Goal: Information Seeking & Learning: Understand process/instructions

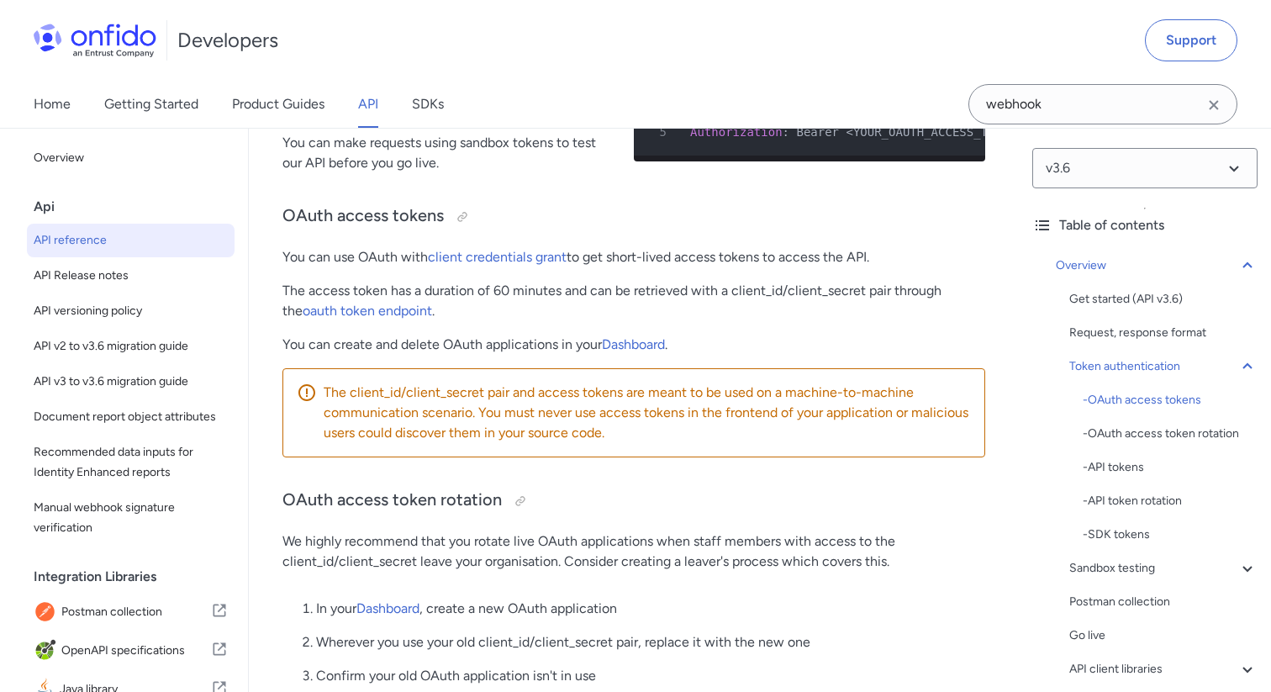
scroll to position [27196, 0]
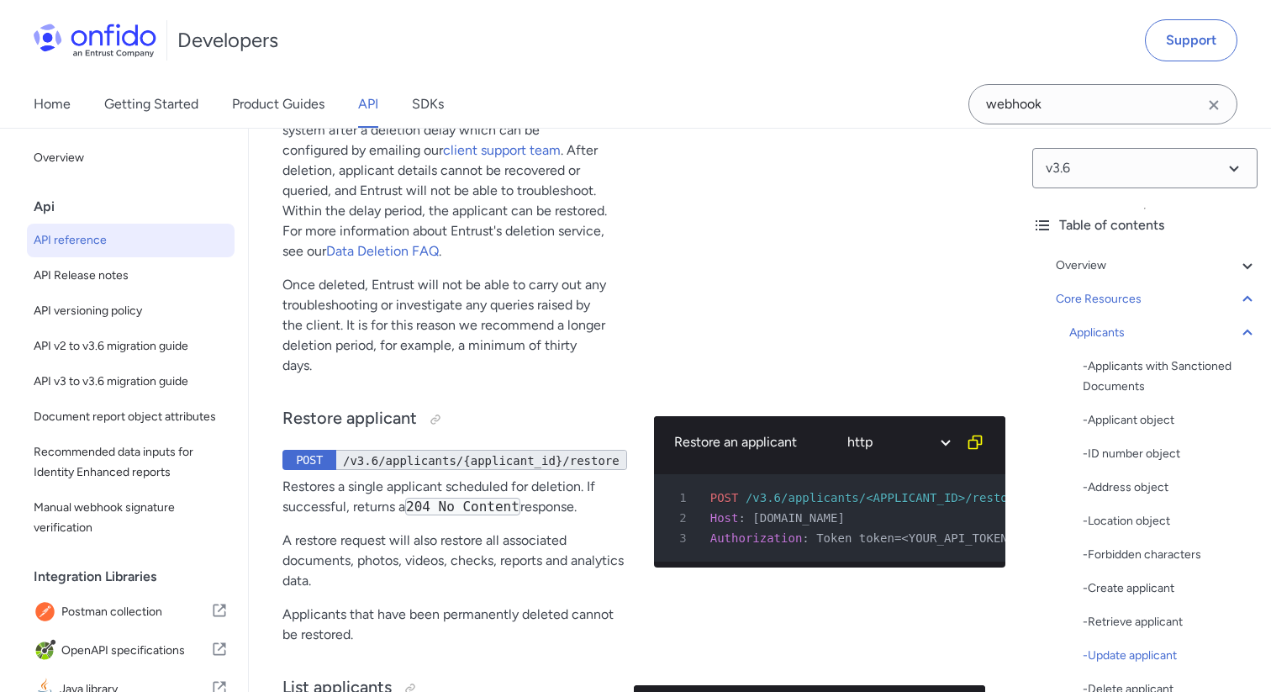
select select "bash"
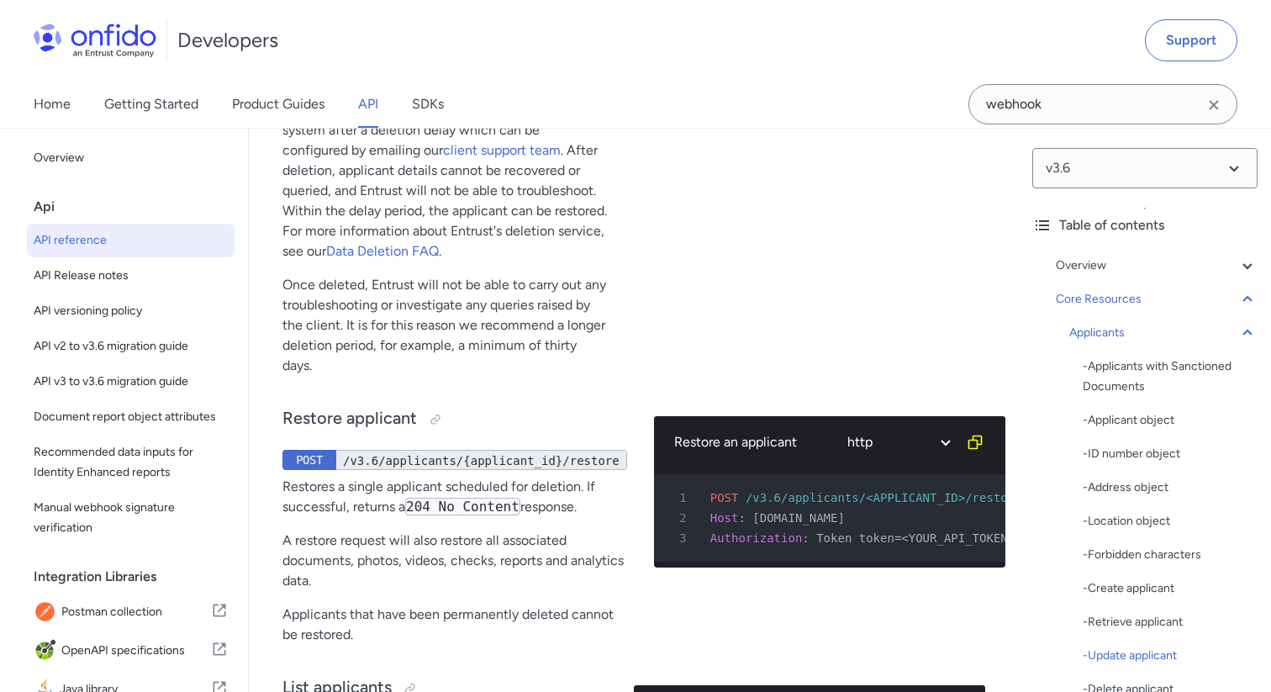
select select "bash"
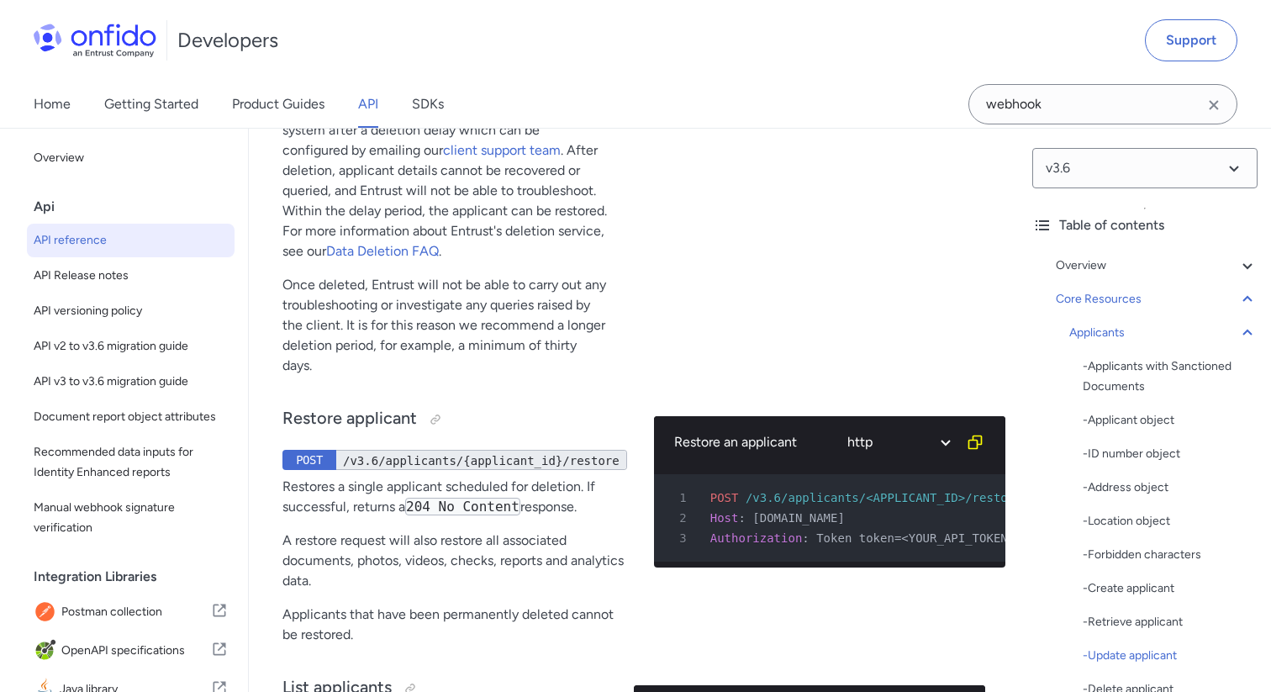
select select "bash"
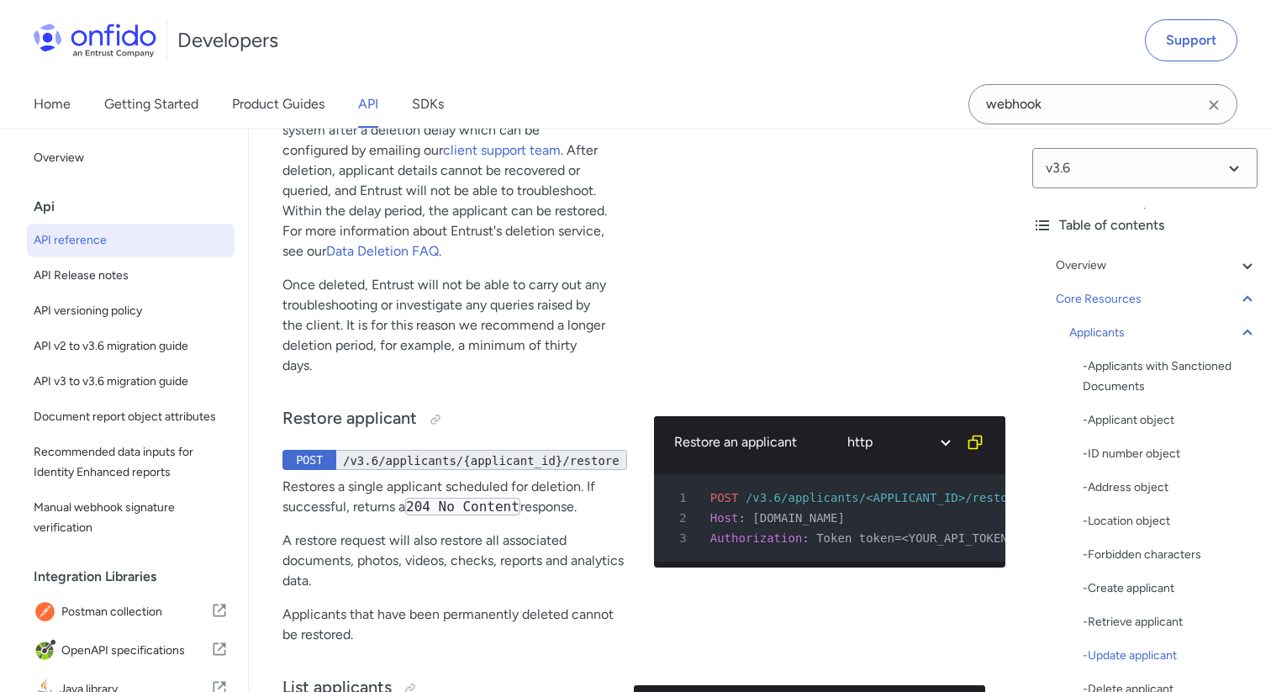
select select "bash"
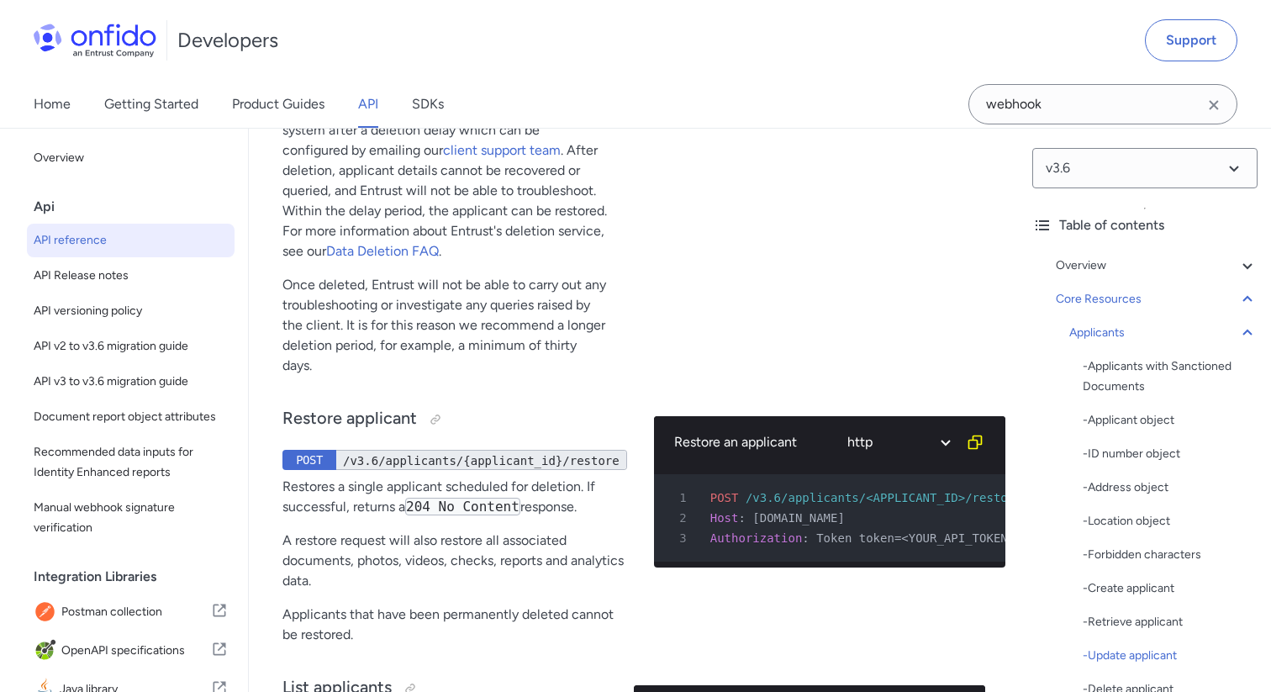
select select "bash"
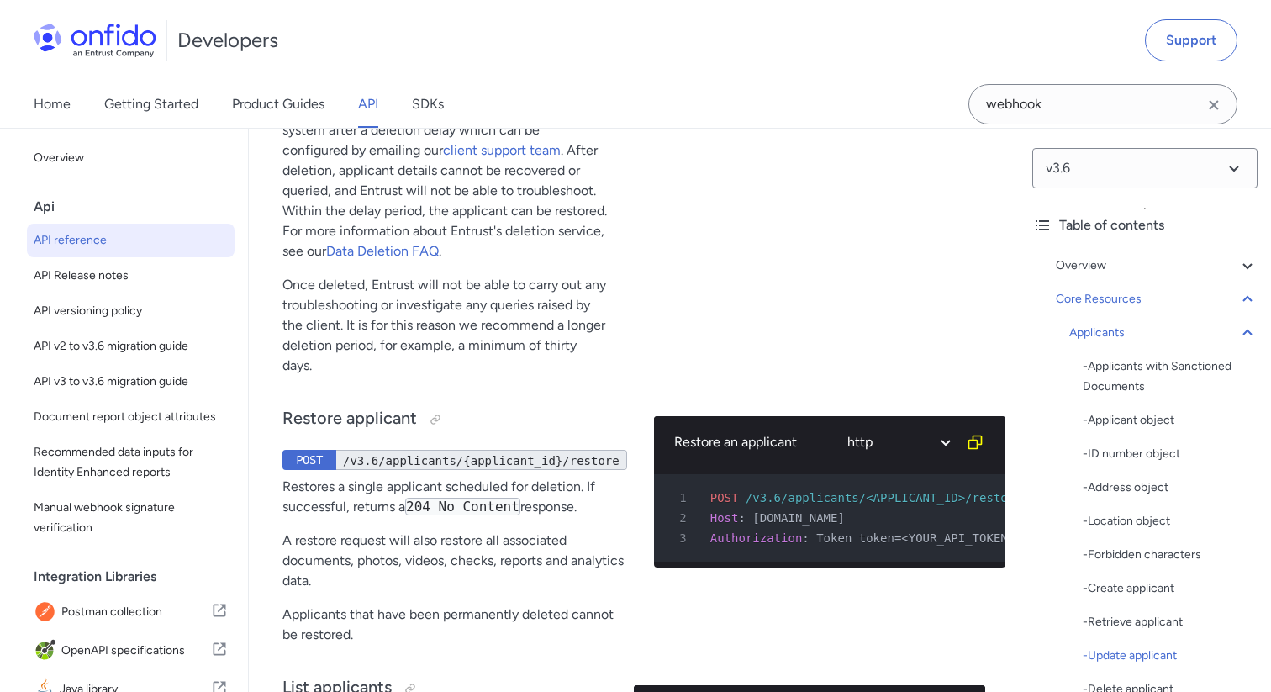
select select "bash"
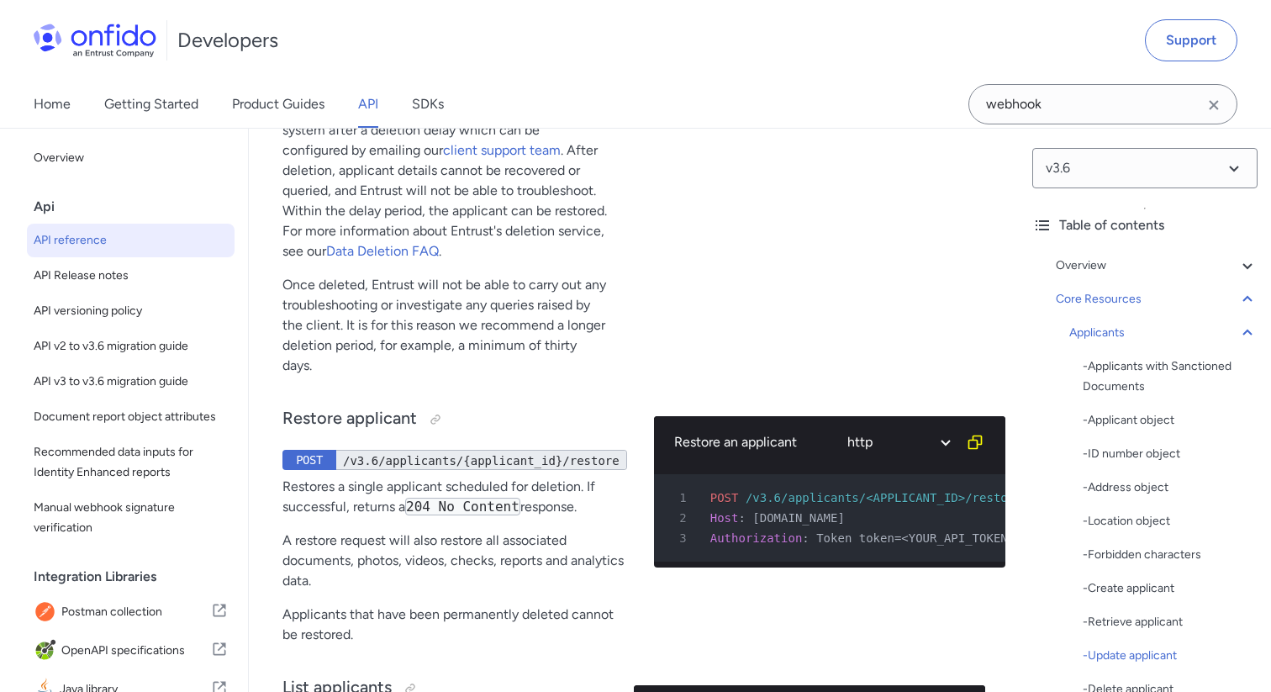
select select "bash"
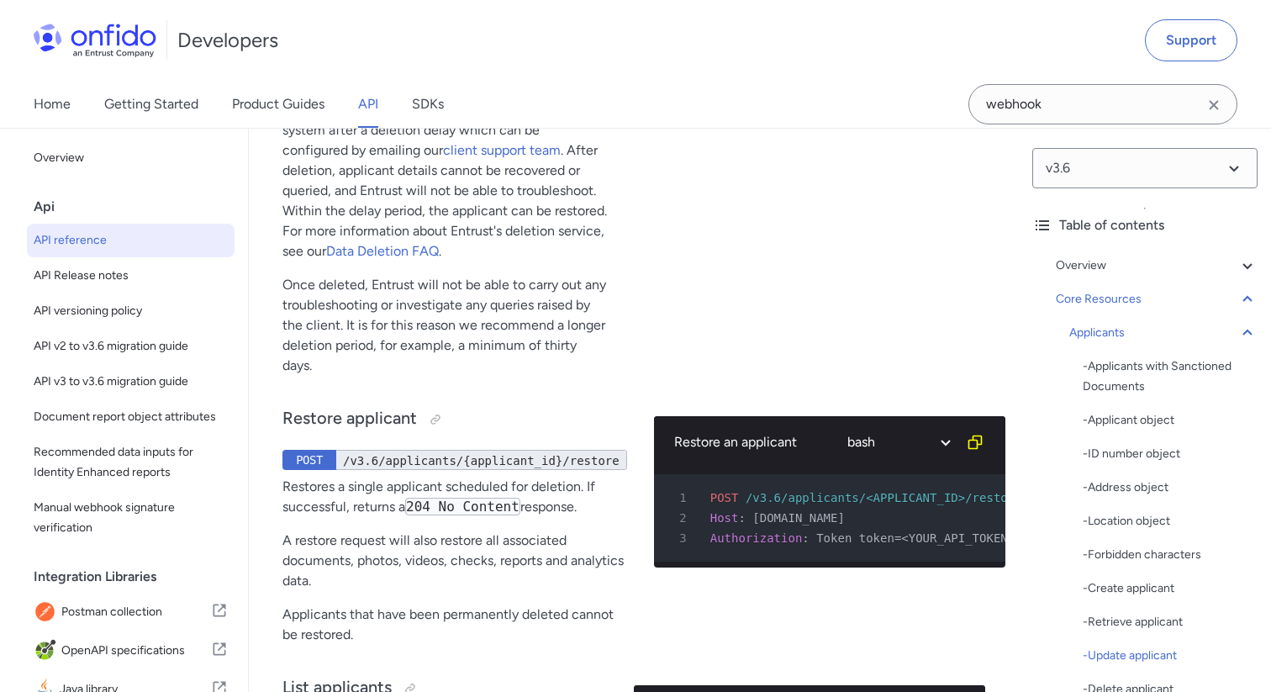
select select "bash"
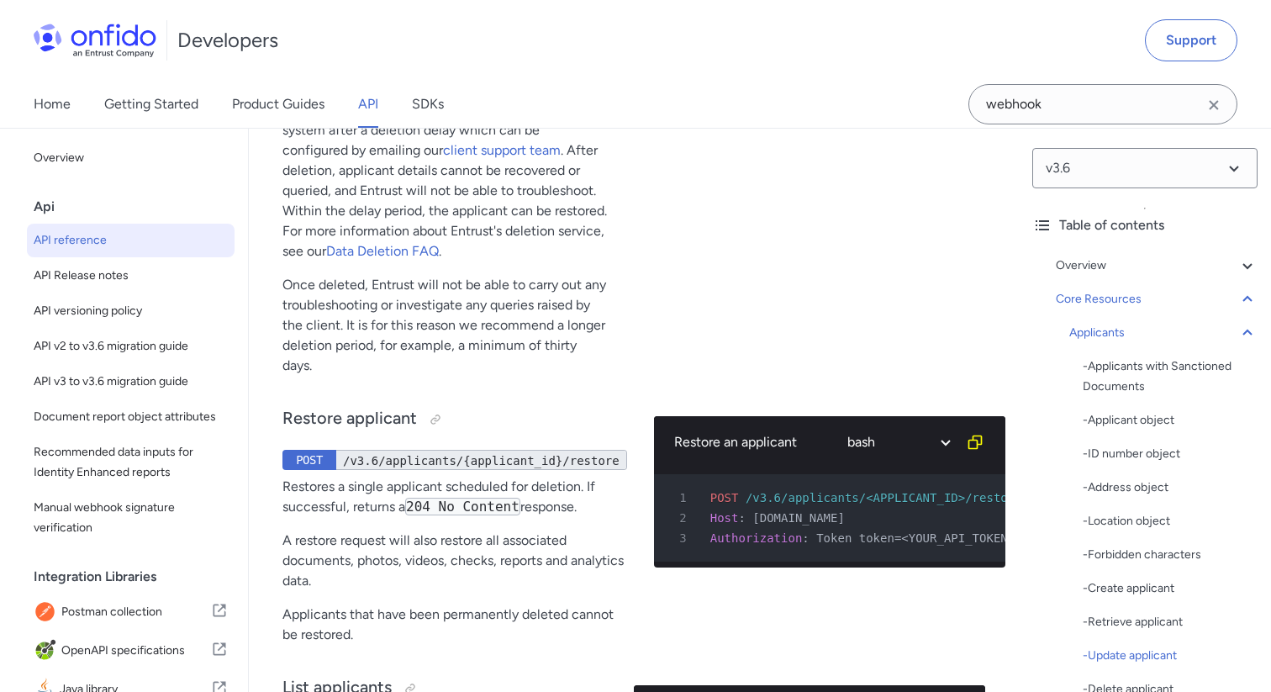
select select "bash"
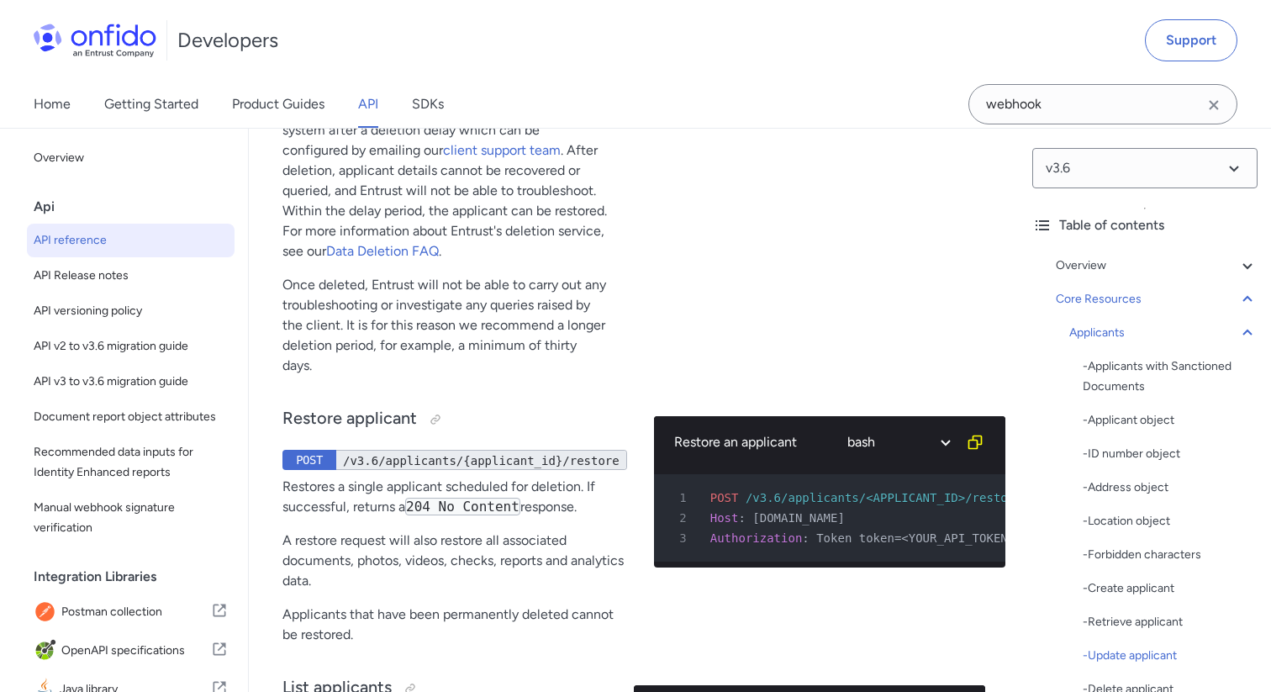
select select "bash"
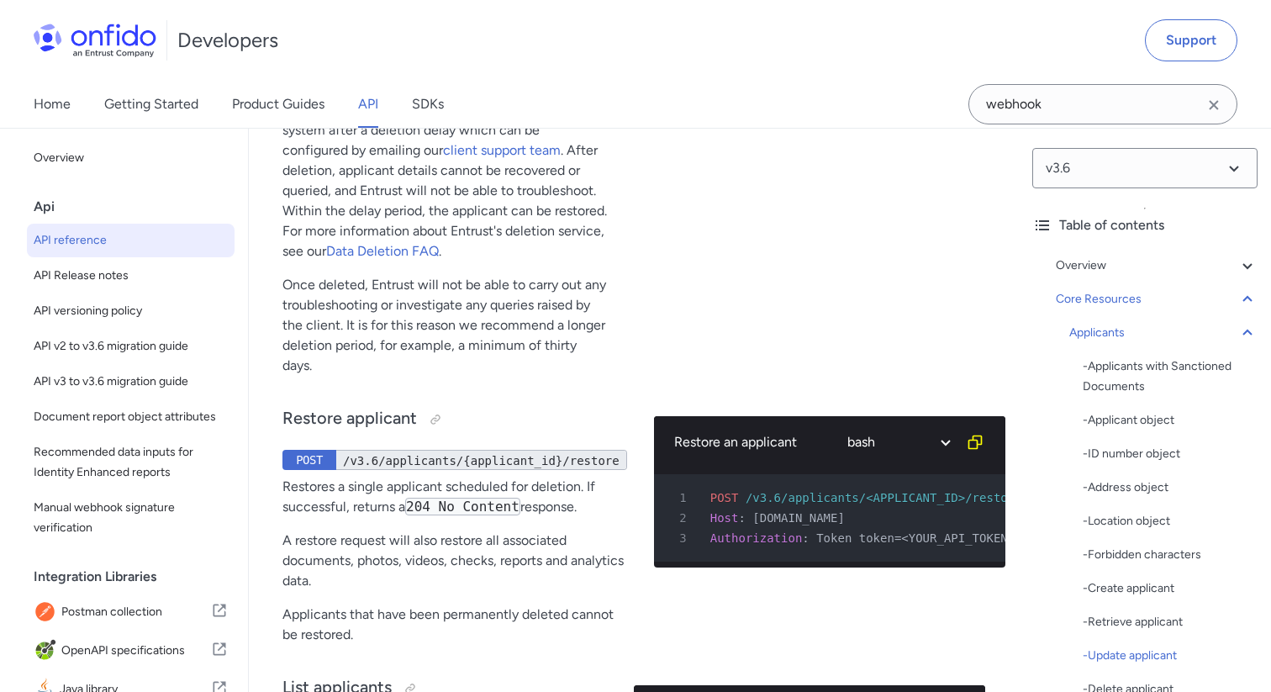
select select "bash"
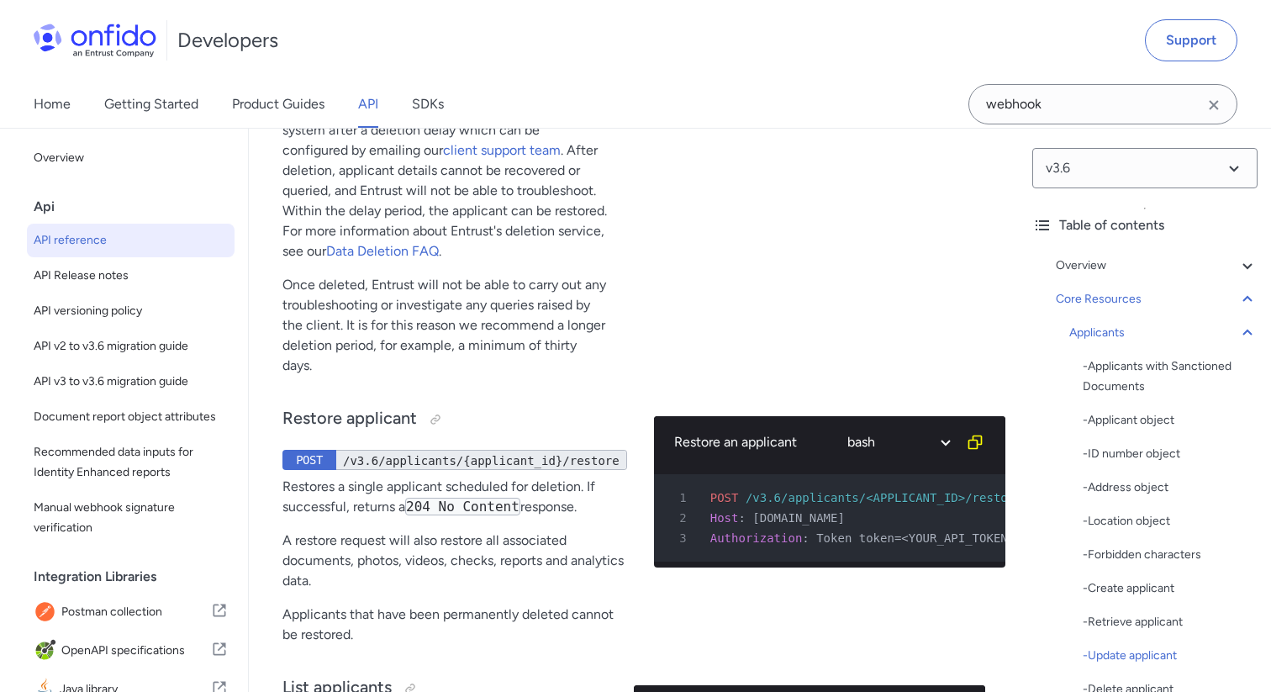
select select "bash"
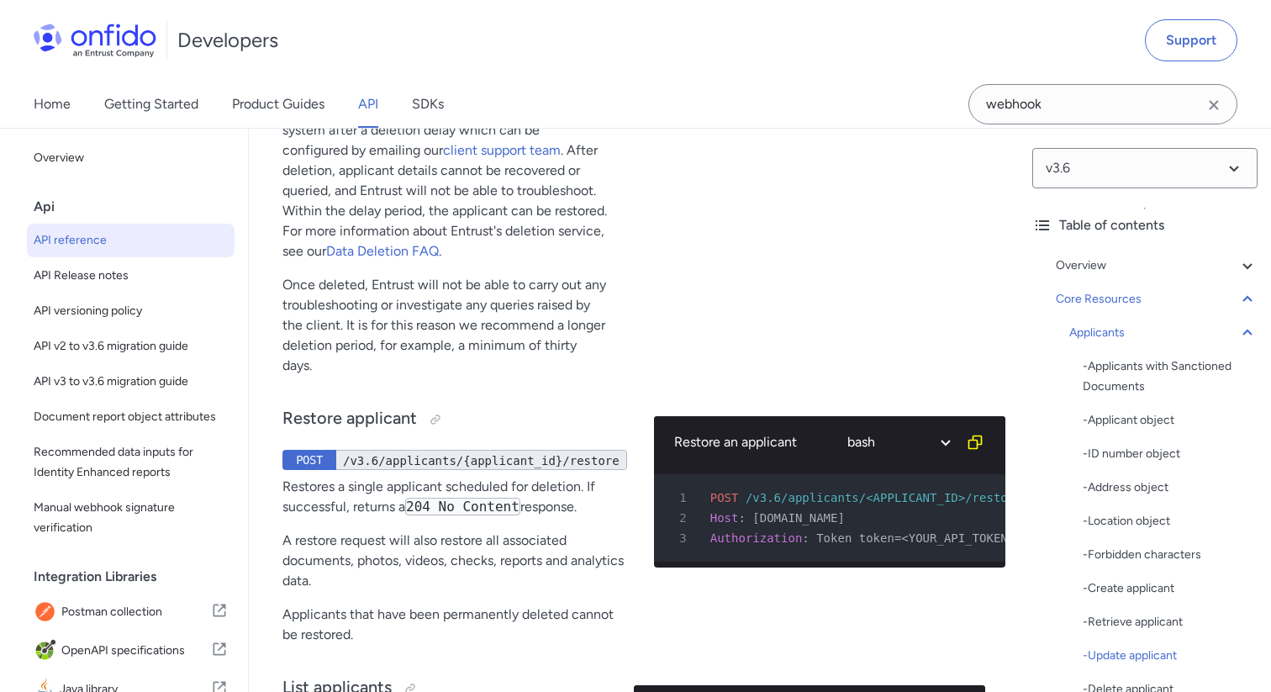
select select "bash"
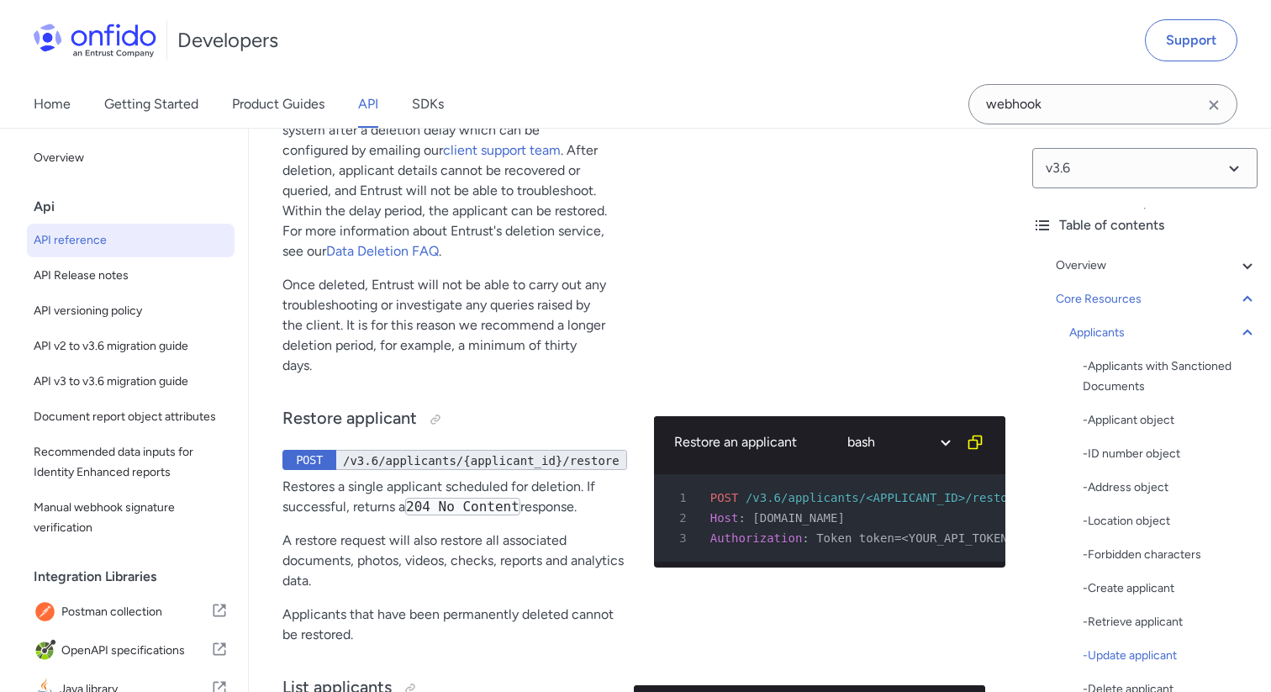
select select "bash"
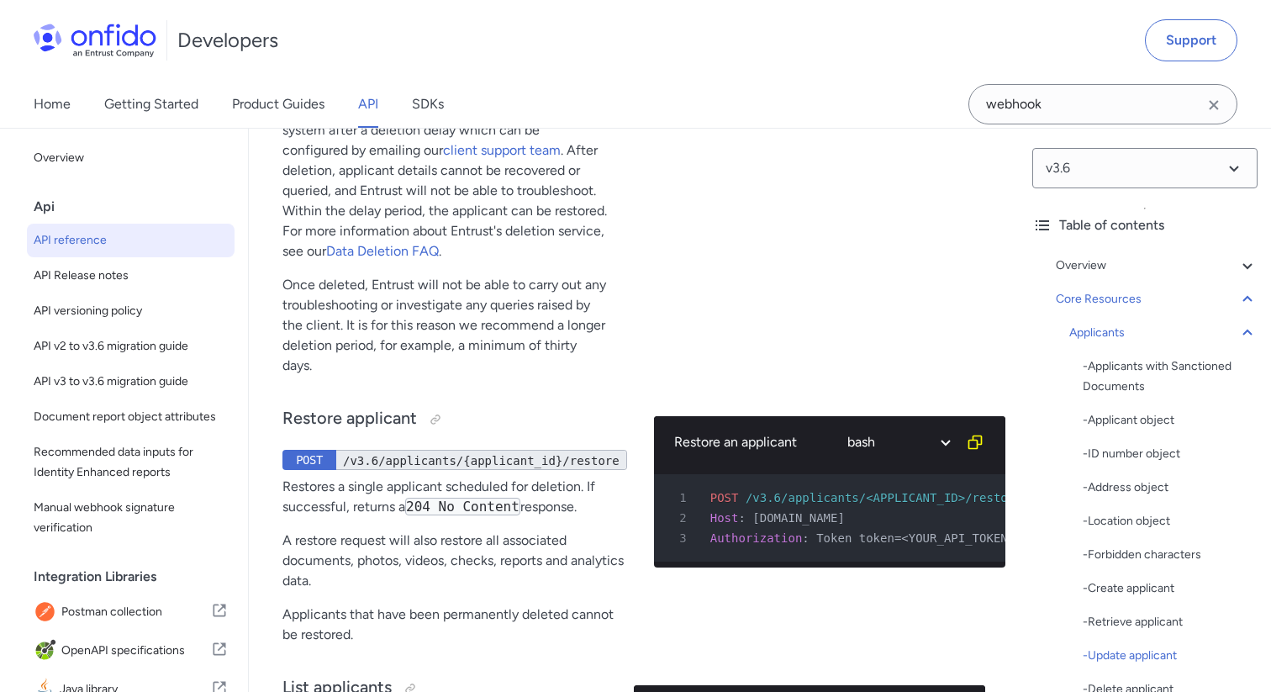
select select "bash"
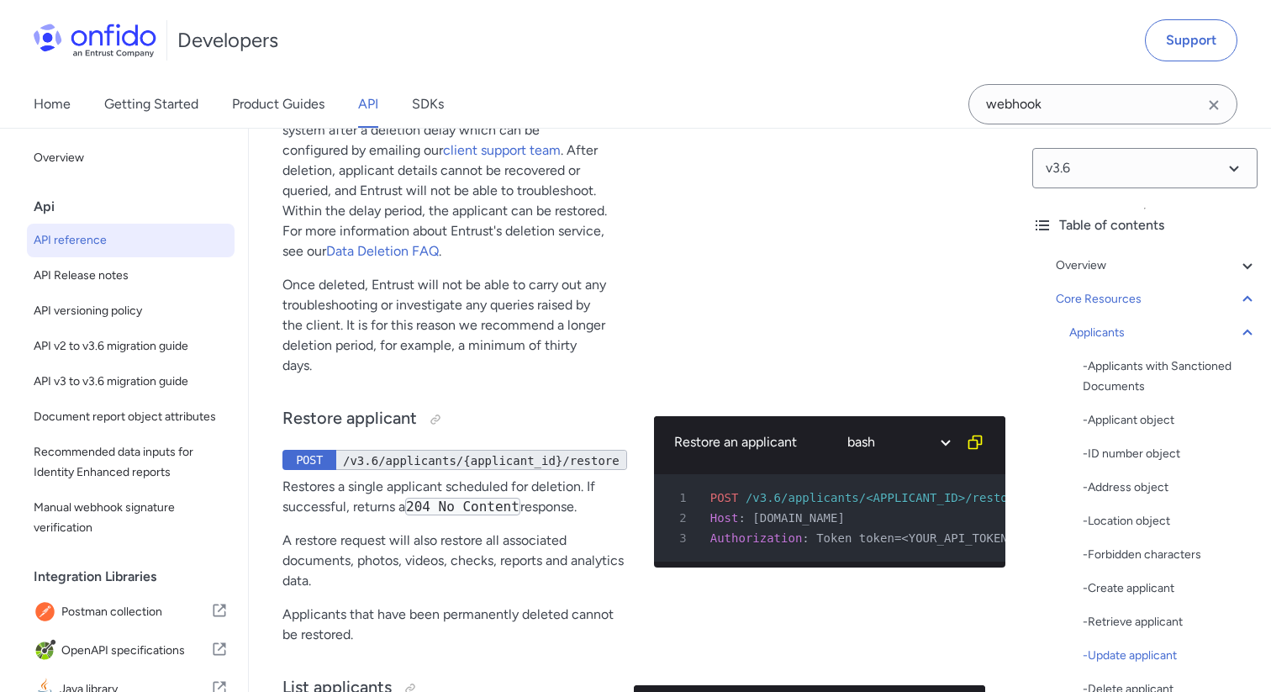
select select "bash"
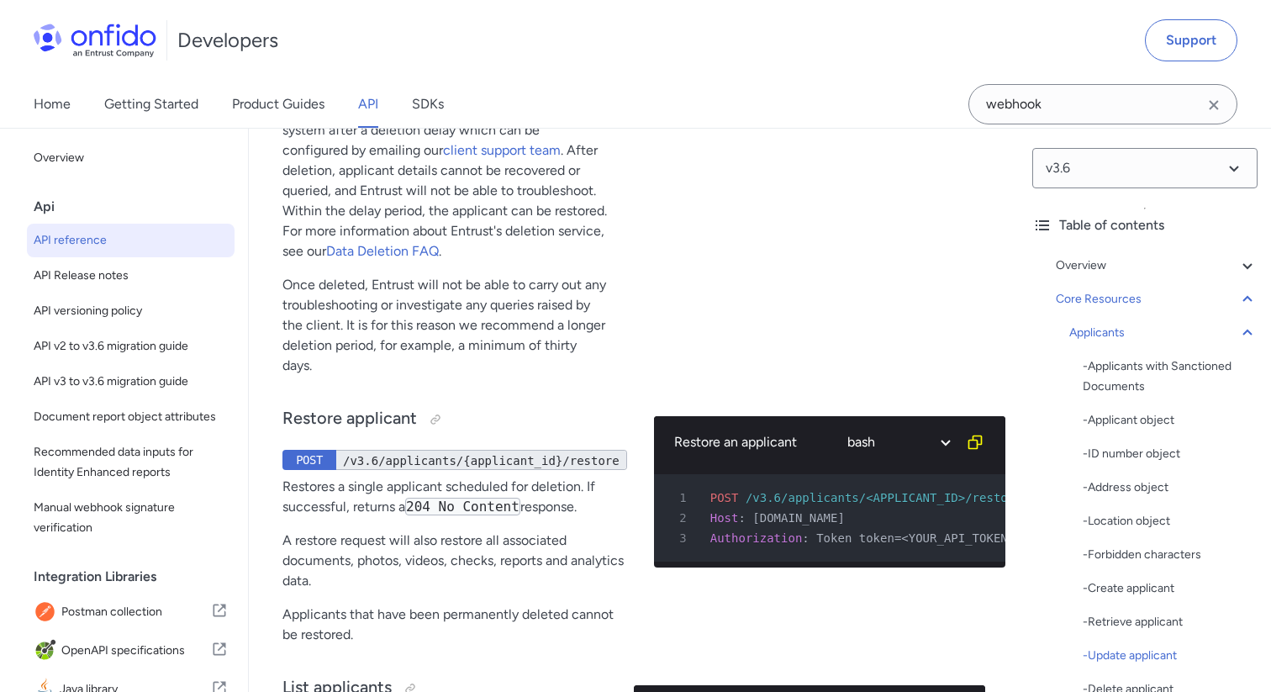
select select "bash"
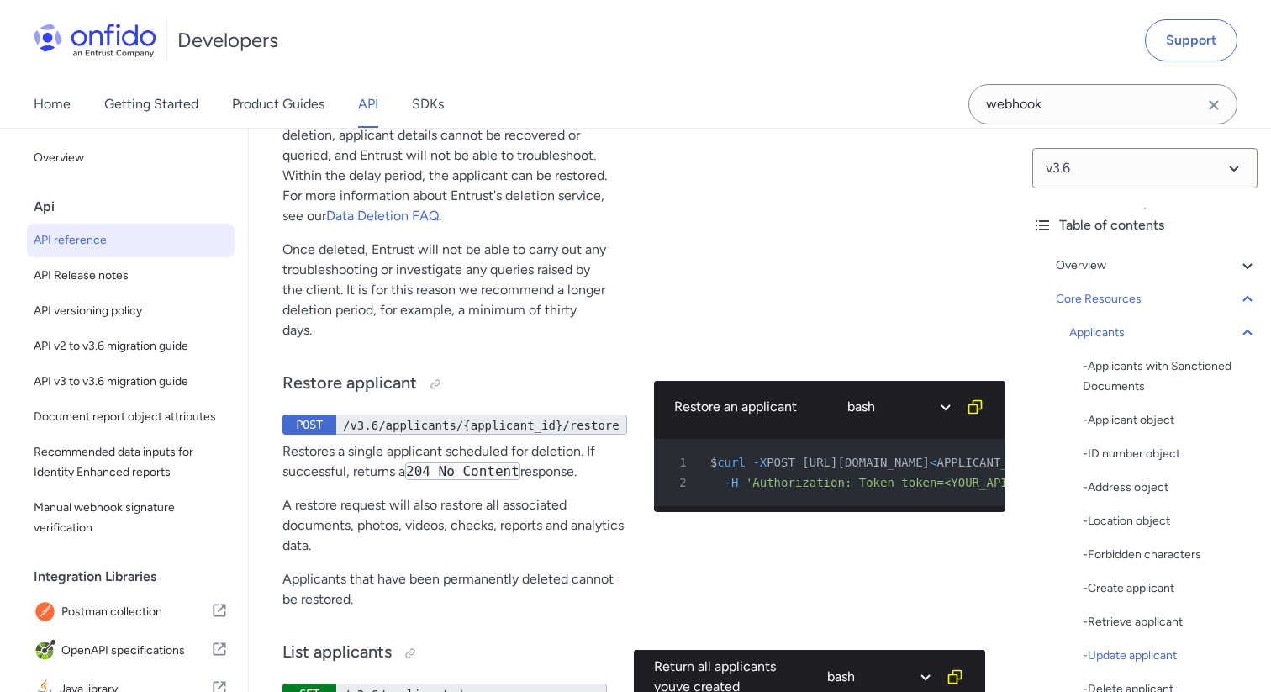
scroll to position [0, 236]
drag, startPoint x: 690, startPoint y: 482, endPoint x: 974, endPoint y: 497, distance: 283.7
copy pre "$ curl -X DELETE [URL][DOMAIN_NAME] < APPLICANT_ID > \ 2 -H 'Authorization: Tok…"
